Goal: Task Accomplishment & Management: Manage account settings

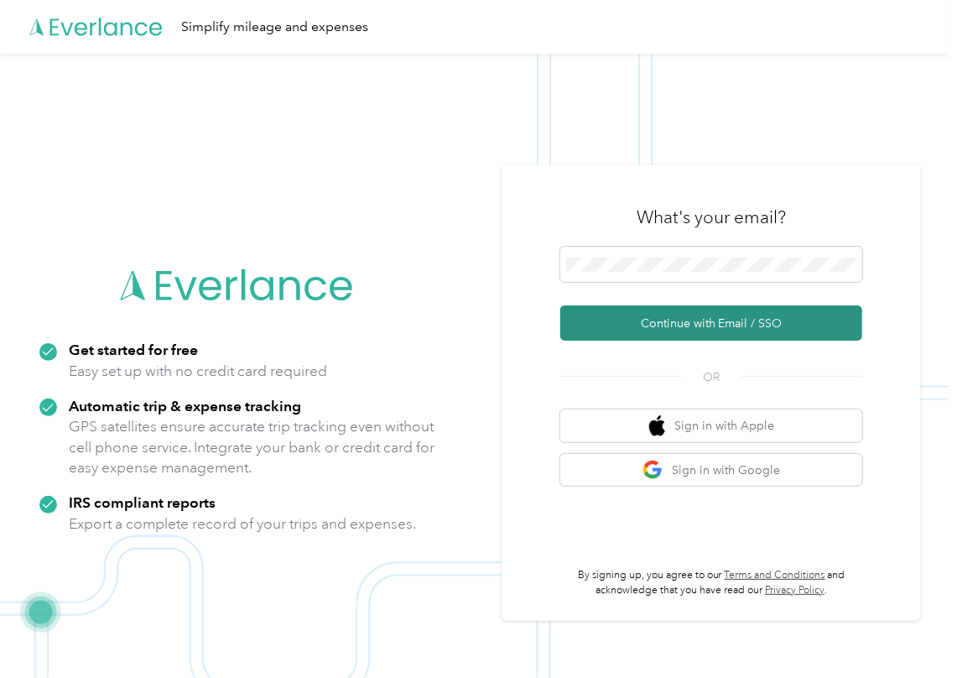
click at [626, 317] on button "Continue with Email / SSO" at bounding box center [711, 322] width 302 height 35
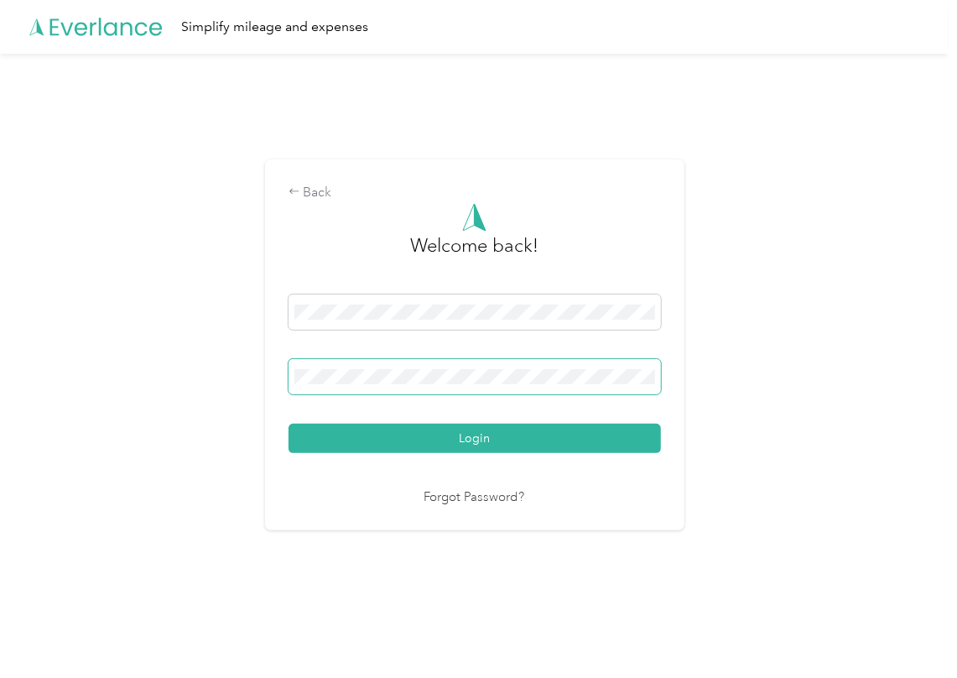
click at [439, 384] on span at bounding box center [475, 376] width 372 height 35
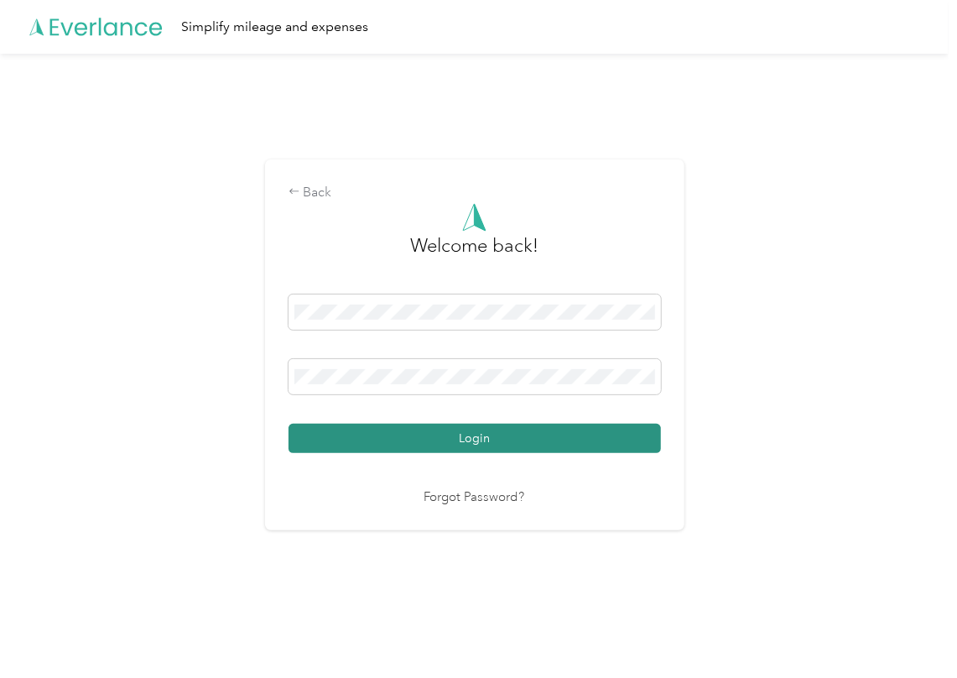
click at [363, 429] on button "Login" at bounding box center [475, 438] width 372 height 29
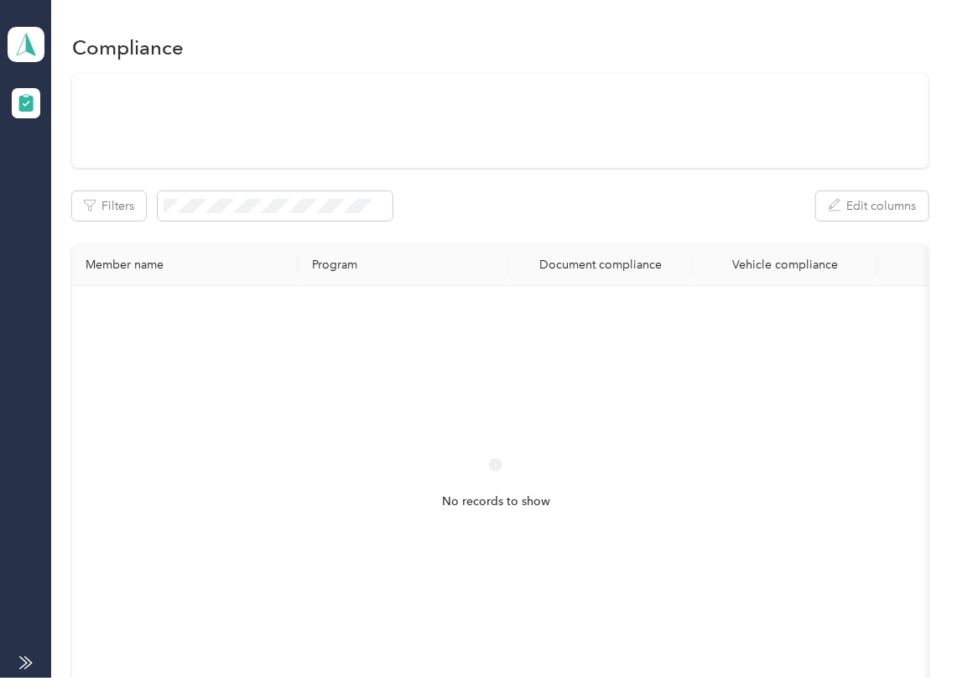
click at [487, 237] on div "Filters Edit columns Member name Program Document compliance Vehicle compliance…" at bounding box center [500, 393] width 856 height 639
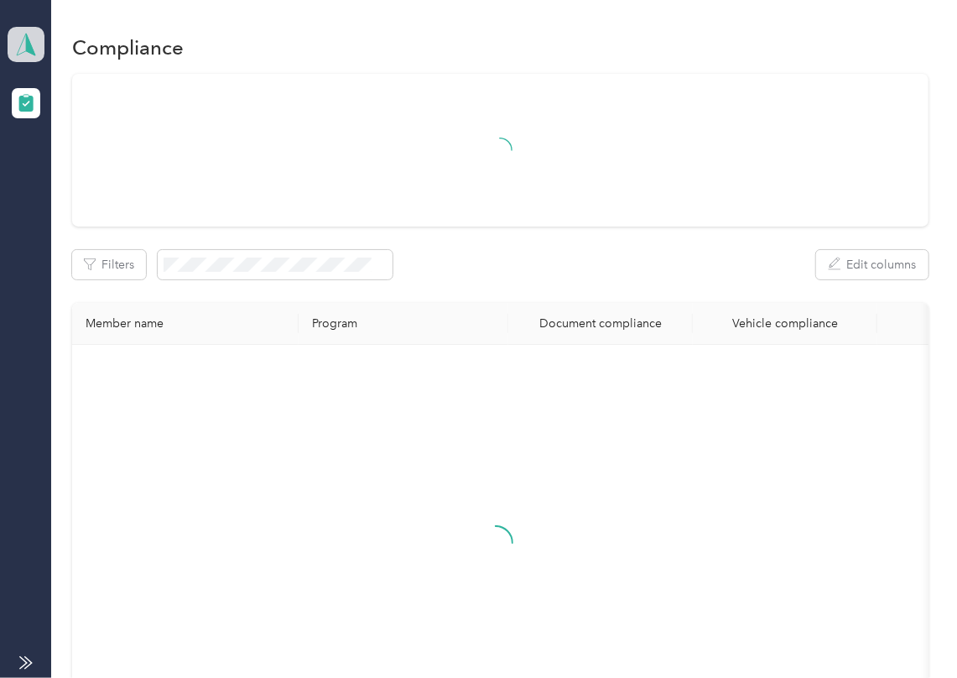
click at [34, 38] on icon at bounding box center [25, 44] width 25 height 23
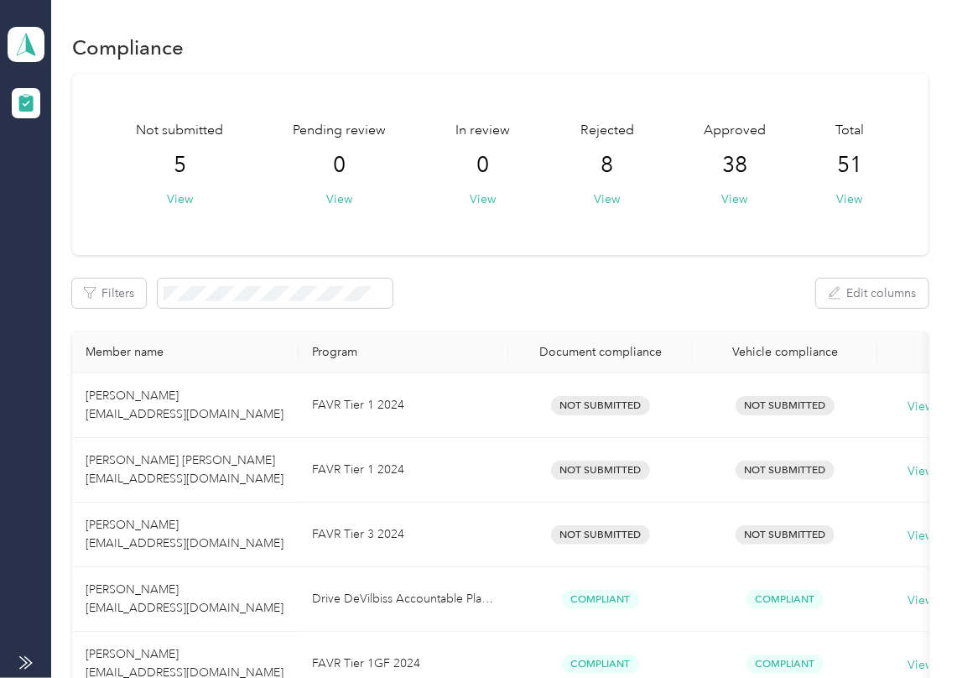
click at [72, 185] on div "Log out" at bounding box center [184, 175] width 330 height 29
